Goal: Use online tool/utility: Utilize a website feature to perform a specific function

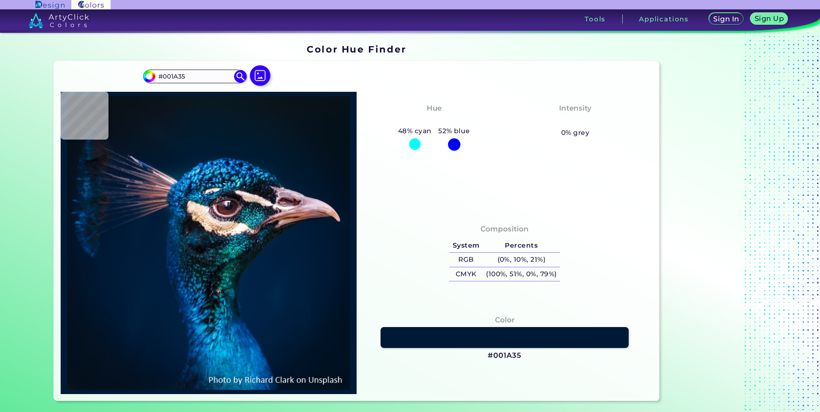
scroll to position [218, 0]
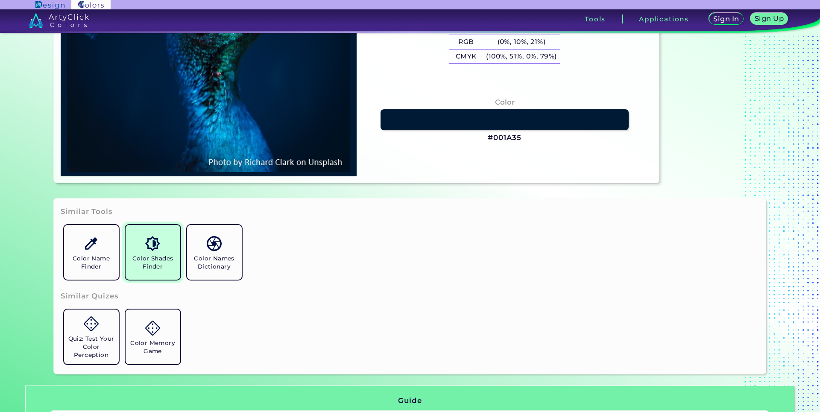
click at [139, 256] on h5 "Color Shades Finder" at bounding box center [153, 263] width 48 height 16
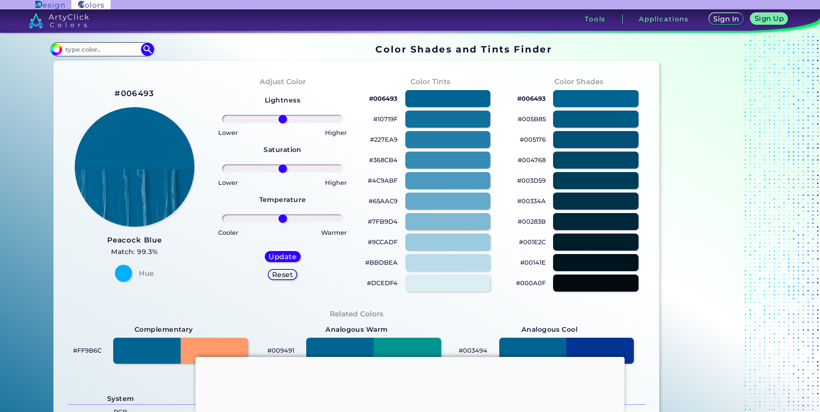
click at [408, 357] on div at bounding box center [410, 357] width 429 height 0
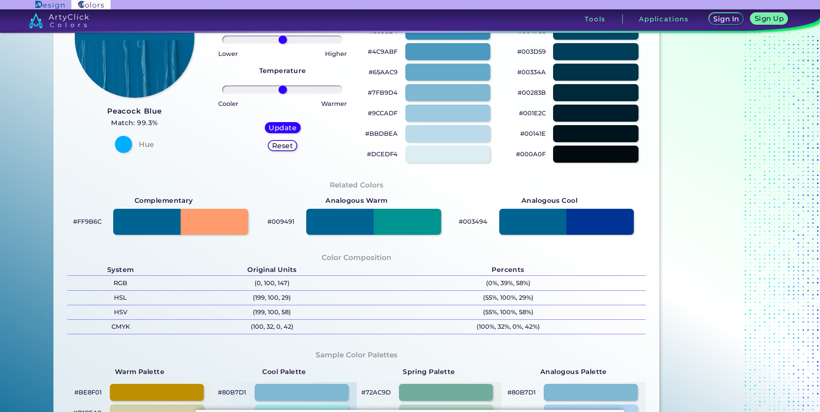
scroll to position [131, 0]
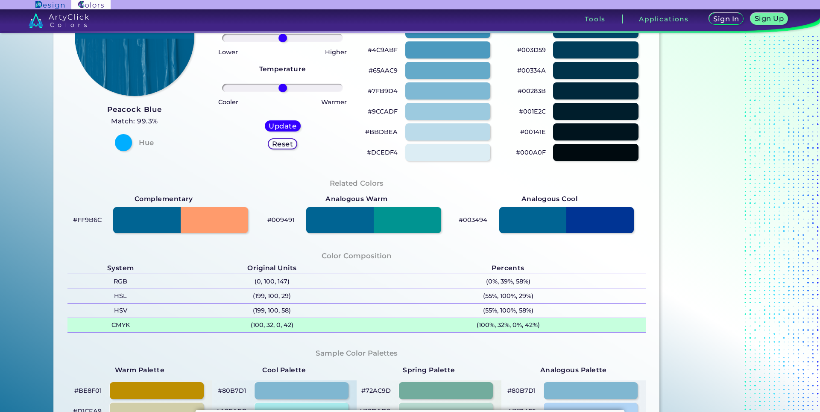
click at [247, 327] on p "(100, 32, 0, 42)" at bounding box center [272, 325] width 196 height 14
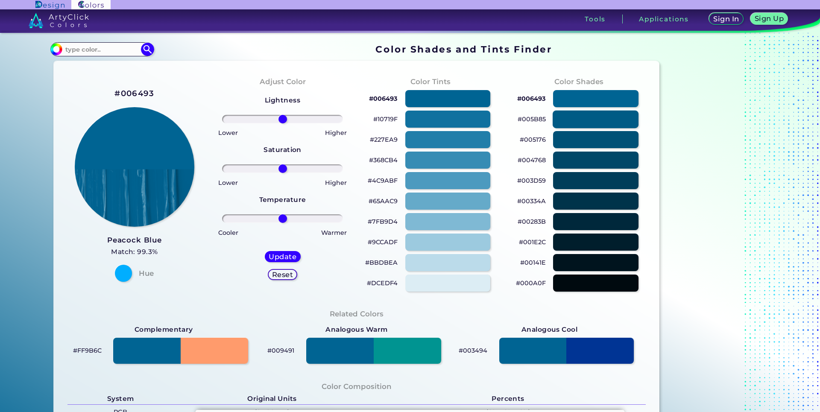
click at [581, 116] on div at bounding box center [596, 119] width 86 height 18
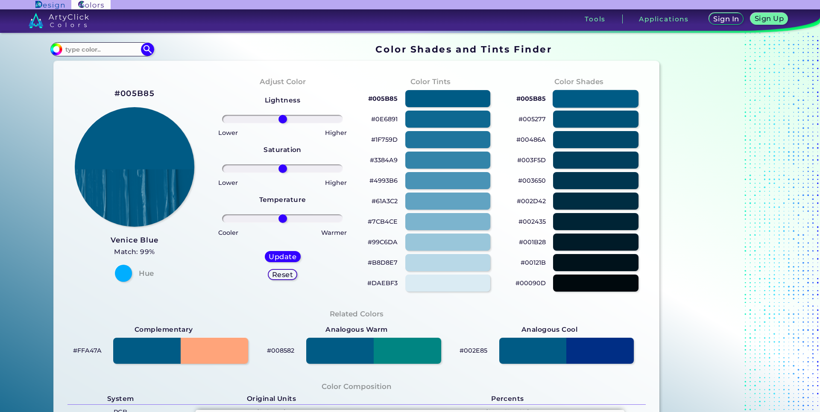
click at [572, 97] on div at bounding box center [596, 99] width 86 height 18
click at [560, 121] on div at bounding box center [596, 119] width 86 height 18
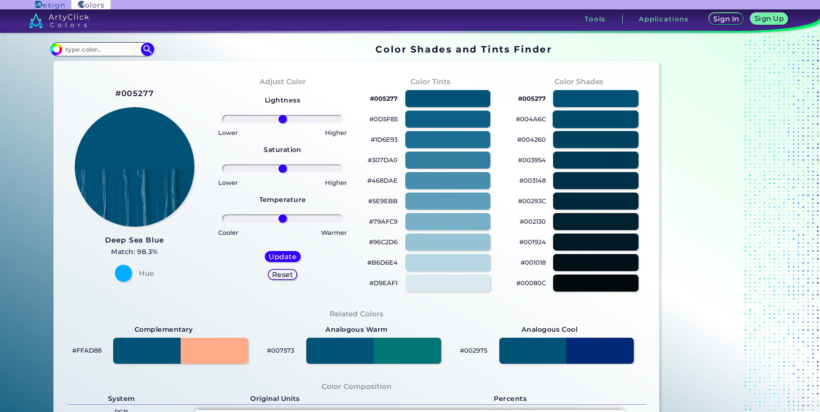
click at [565, 117] on div at bounding box center [596, 119] width 86 height 18
type input "#004a6c"
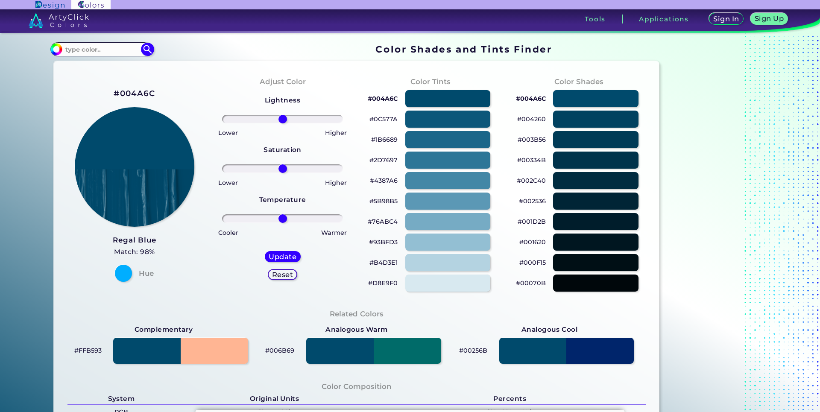
click at [277, 274] on h5 "Reset" at bounding box center [282, 274] width 21 height 7
